Goal: Task Accomplishment & Management: Complete application form

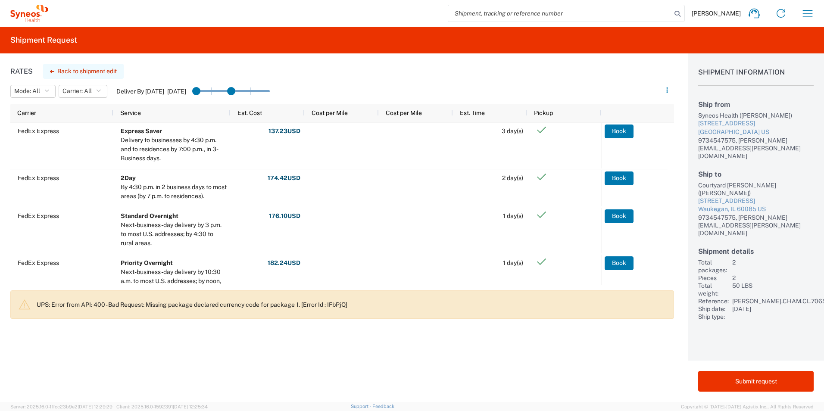
click at [89, 71] on button "Back to shipment edit" at bounding box center [83, 71] width 81 height 15
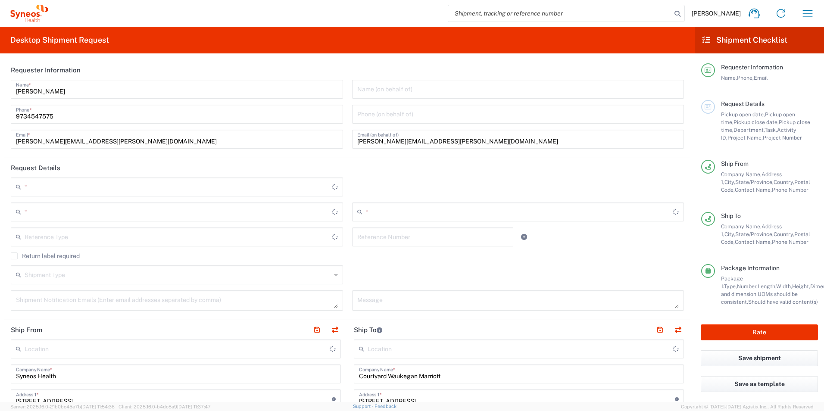
type input "[US_STATE]"
type input "[GEOGRAPHIC_DATA]"
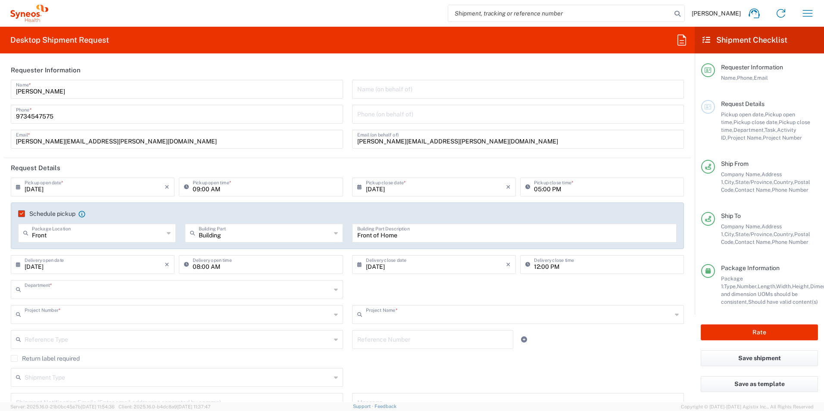
type input "6150"
type input "[PERSON_NAME].CHAM.CL.7065802"
type input "UCB.UCBFIN.24.7065802"
type input "New York"
type input "United States"
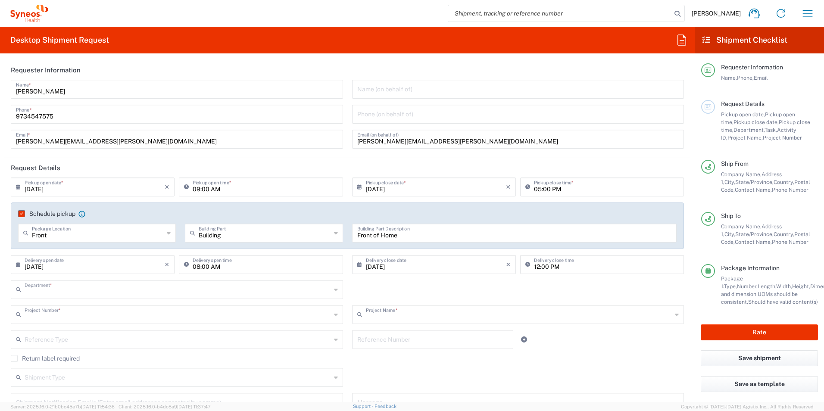
type input "Residential/Home"
type input "Your Packaging"
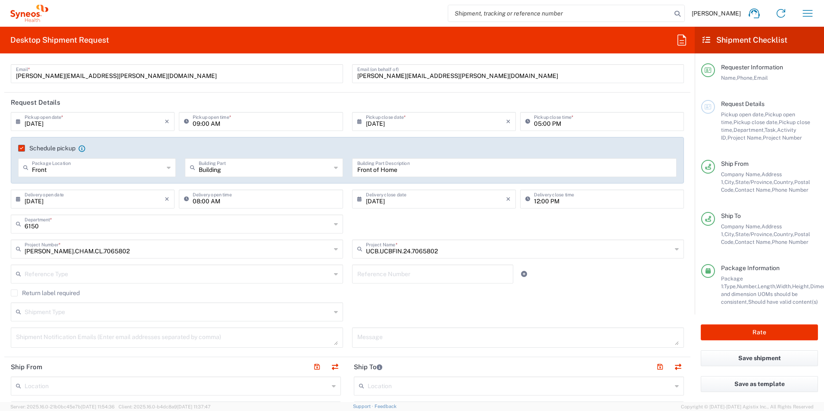
scroll to position [65, 0]
click at [545, 126] on input "05:00 PM" at bounding box center [606, 120] width 145 height 15
type input "06:00 PM"
click at [521, 219] on div "6150 Department * 6150 3000 3100 3109 3110 3111 3112 3125 3130 3135 3136 3150 3…" at bounding box center [347, 227] width 682 height 25
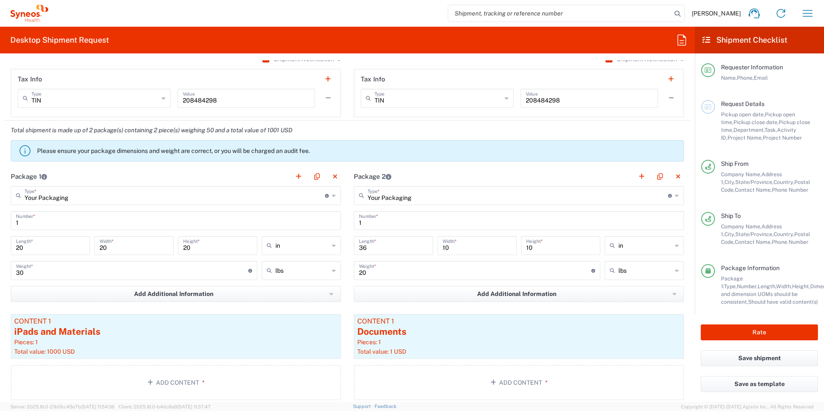
scroll to position [687, 0]
click at [359, 248] on input "36" at bounding box center [393, 244] width 69 height 15
type input "6"
click at [442, 248] on input "10" at bounding box center [476, 244] width 69 height 15
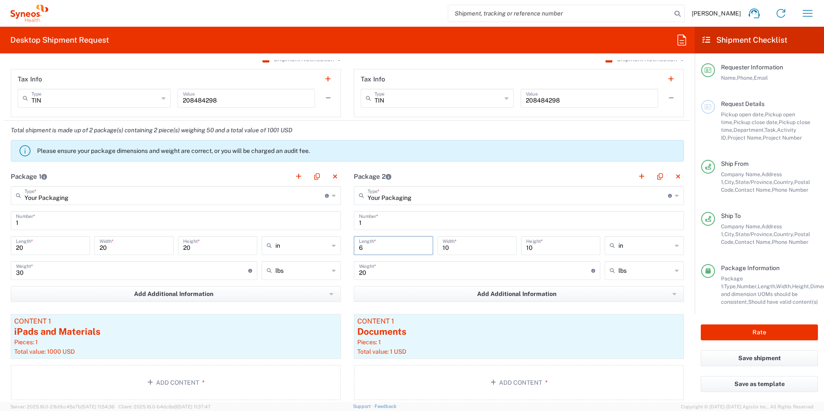
click at [442, 248] on input "10" at bounding box center [476, 244] width 69 height 15
type input "6"
click at [526, 248] on input "10" at bounding box center [560, 244] width 69 height 15
type input "48"
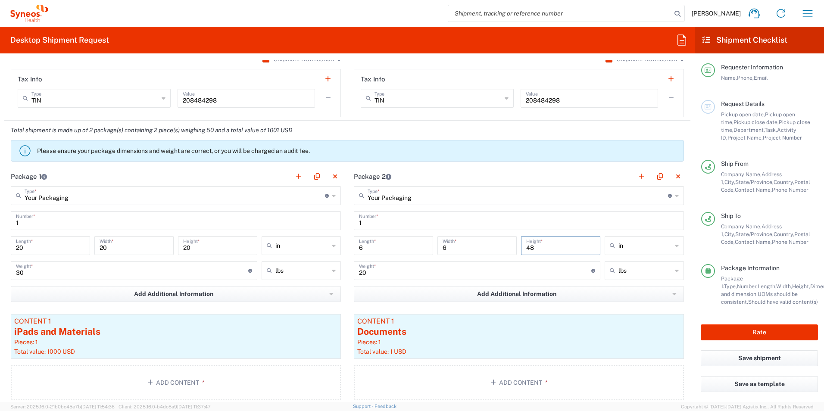
click at [535, 208] on main "Your Packaging Type * Material used to package goods Your Packaging Envelope La…" at bounding box center [518, 294] width 343 height 217
click at [163, 232] on main "Your Packaging Type * Material used to package goods Your Packaging Envelope La…" at bounding box center [175, 294] width 343 height 217
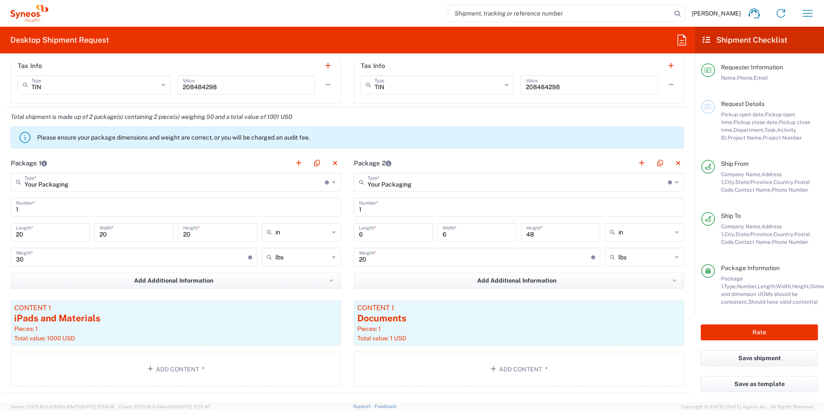
click at [18, 234] on input "20" at bounding box center [50, 231] width 69 height 15
type input "18"
click at [102, 235] on input "20" at bounding box center [134, 231] width 69 height 15
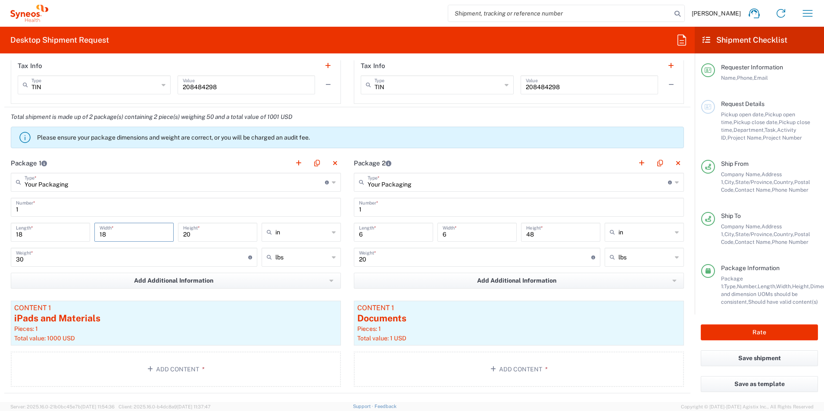
type input "18"
click at [187, 234] on input "20" at bounding box center [217, 231] width 69 height 15
type input "24"
click at [347, 294] on main "Your Packaging Type * Material used to package goods Your Packaging Envelope La…" at bounding box center [518, 281] width 343 height 217
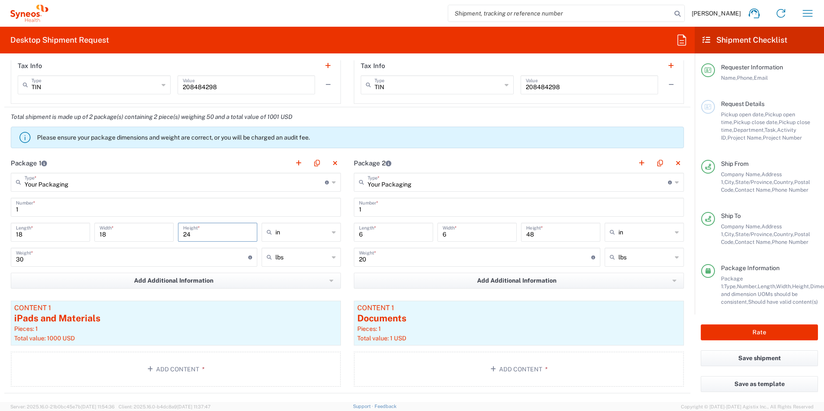
click at [347, 294] on main "Your Packaging Type * Material used to package goods Your Packaging Envelope La…" at bounding box center [518, 281] width 343 height 217
drag, startPoint x: 347, startPoint y: 294, endPoint x: 342, endPoint y: 286, distance: 8.7
click at [342, 286] on main "Your Packaging Type * Material used to package goods Your Packaging Envelope La…" at bounding box center [175, 281] width 343 height 217
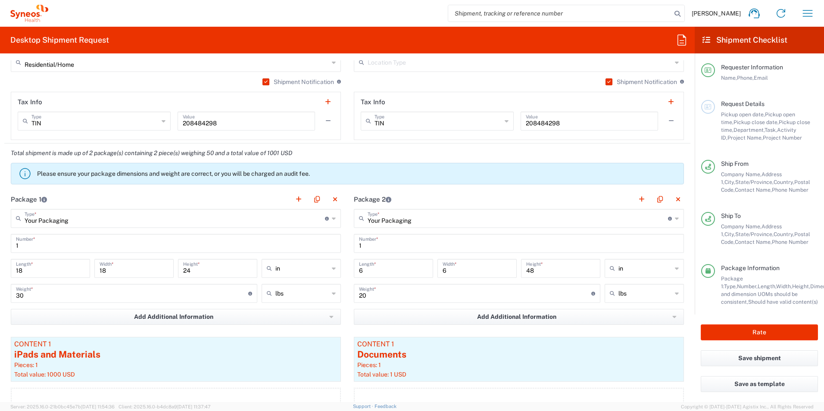
scroll to position [663, 0]
click at [770, 358] on button "Save shipment" at bounding box center [758, 358] width 117 height 16
